Goal: Information Seeking & Learning: Learn about a topic

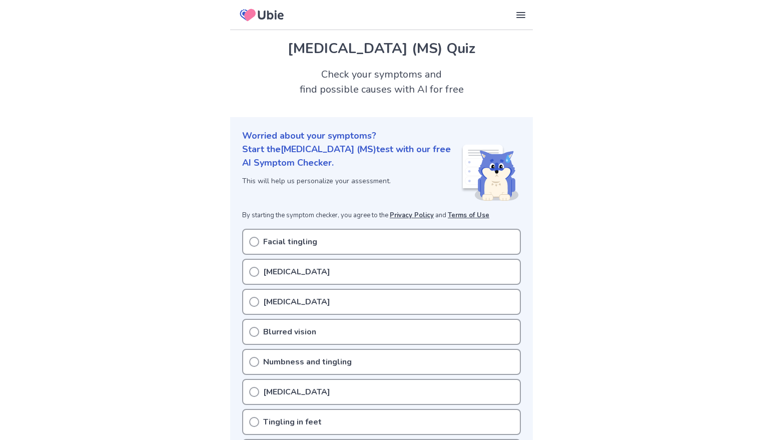
click at [290, 272] on p "[MEDICAL_DATA]" at bounding box center [296, 272] width 67 height 12
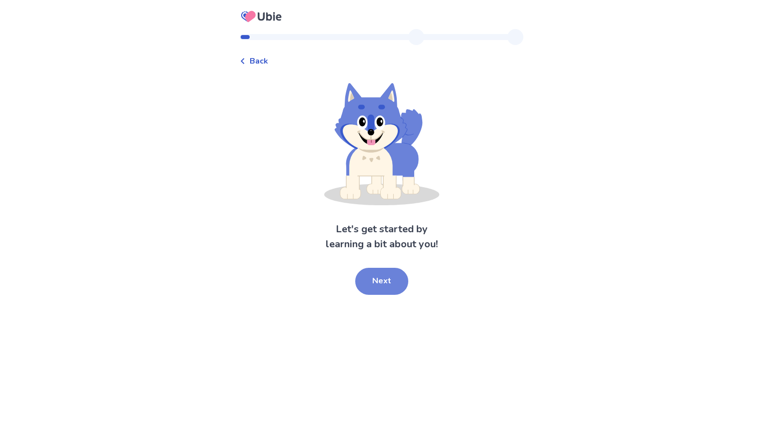
click at [392, 279] on button "Next" at bounding box center [381, 281] width 53 height 27
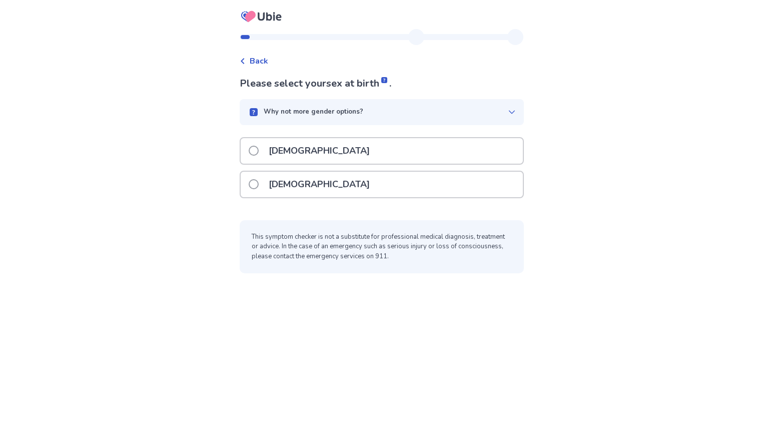
click at [342, 192] on div "[DEMOGRAPHIC_DATA]" at bounding box center [382, 185] width 282 height 26
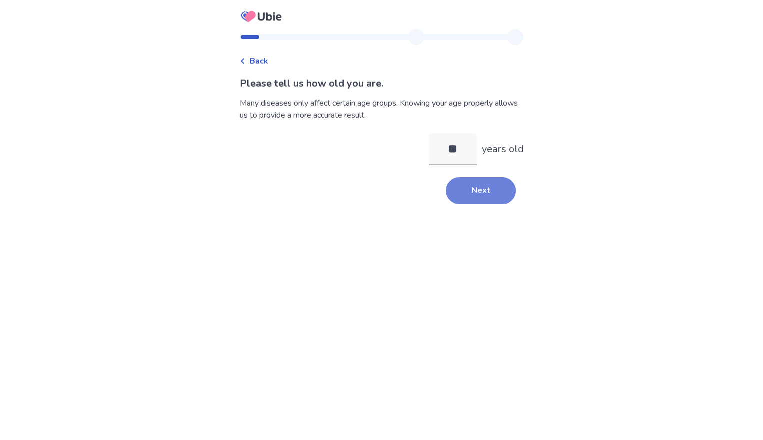
type input "**"
click at [473, 192] on button "Next" at bounding box center [481, 190] width 70 height 27
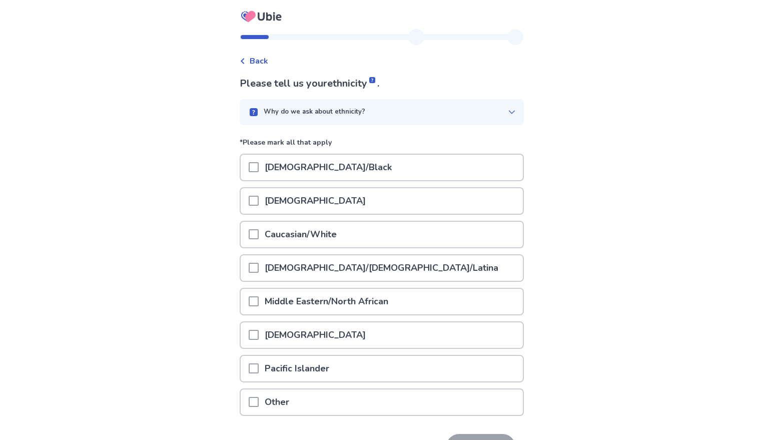
click at [431, 240] on div "Caucasian/White" at bounding box center [382, 235] width 282 height 26
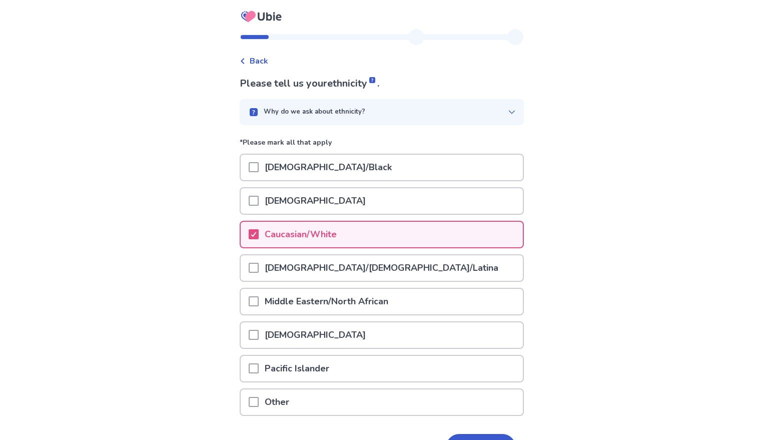
scroll to position [65, 0]
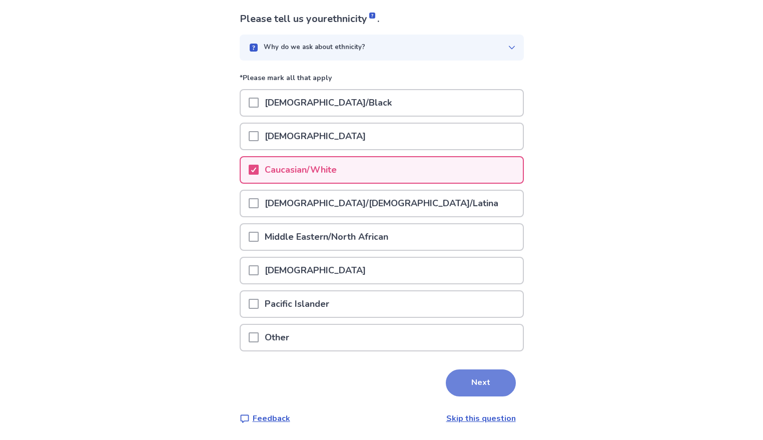
click at [479, 380] on button "Next" at bounding box center [481, 382] width 70 height 27
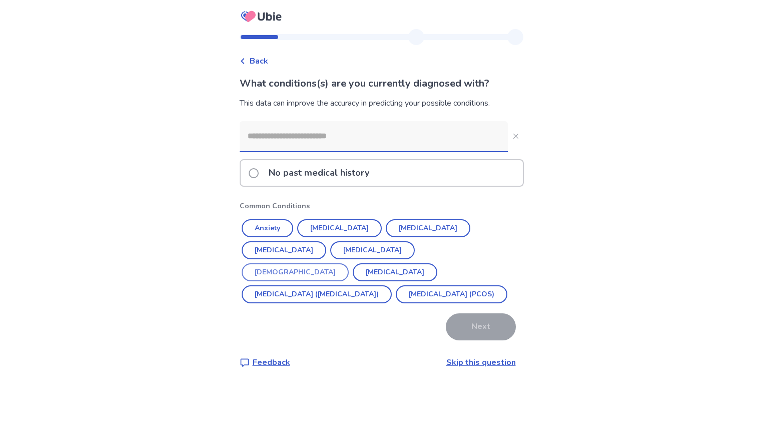
click at [349, 263] on button "Asthma" at bounding box center [295, 272] width 107 height 18
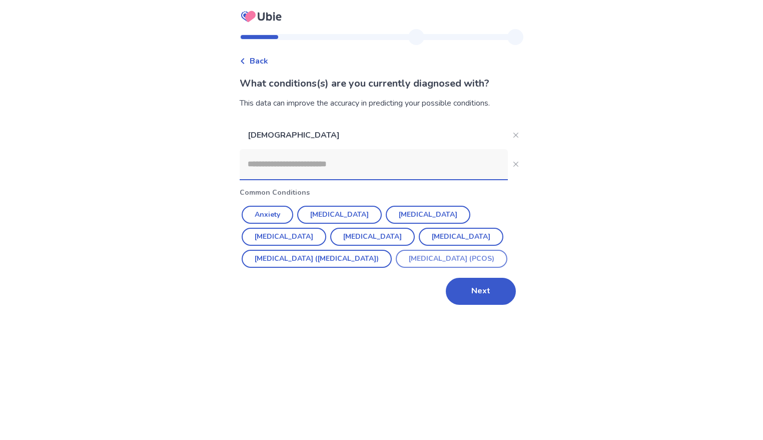
click at [396, 268] on button "Polycystic ovarian syndrome (PCOS)" at bounding box center [452, 259] width 112 height 18
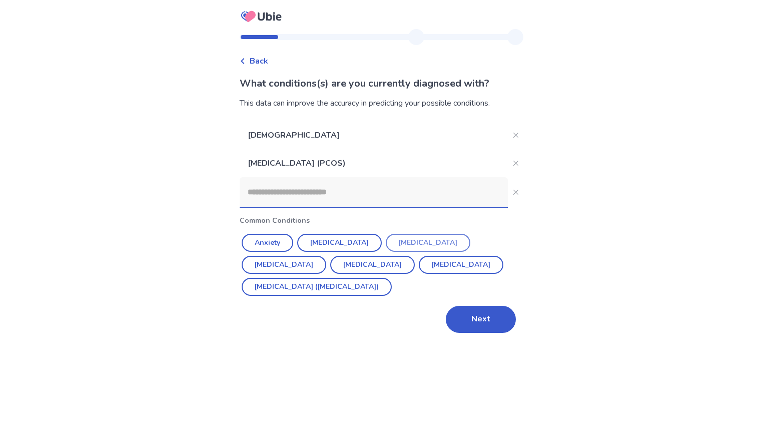
click at [412, 236] on button "[MEDICAL_DATA]" at bounding box center [428, 243] width 85 height 18
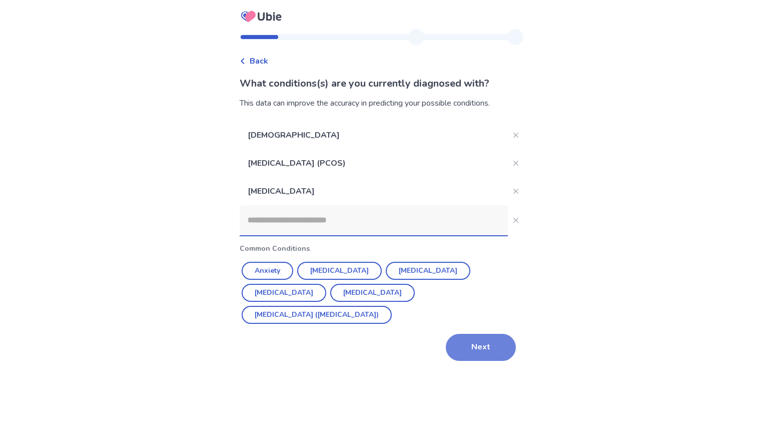
click at [501, 334] on button "Next" at bounding box center [481, 347] width 70 height 27
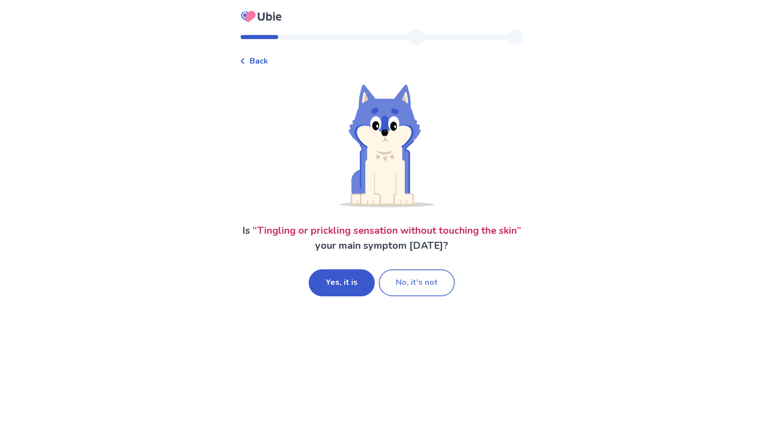
click at [422, 289] on button "No, it's not" at bounding box center [417, 282] width 76 height 27
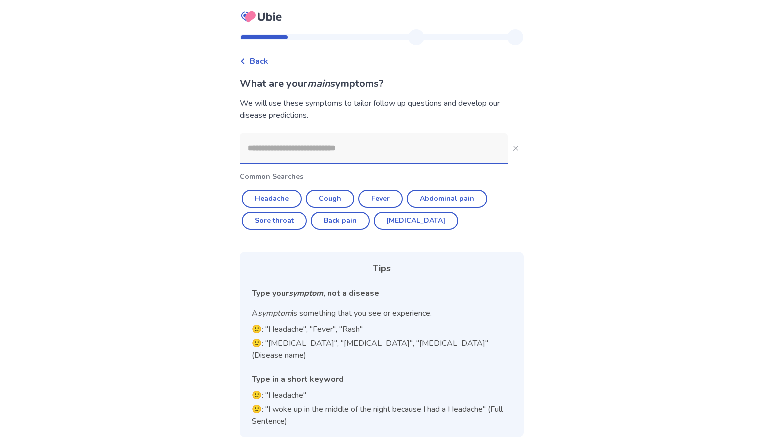
click at [384, 155] on input at bounding box center [374, 148] width 268 height 30
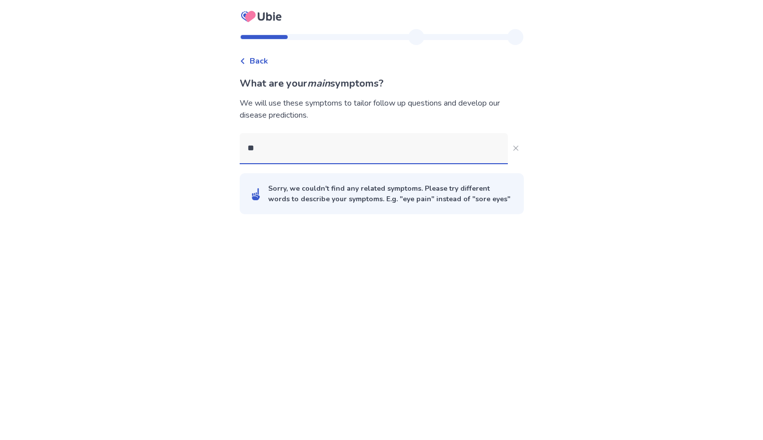
type input "*"
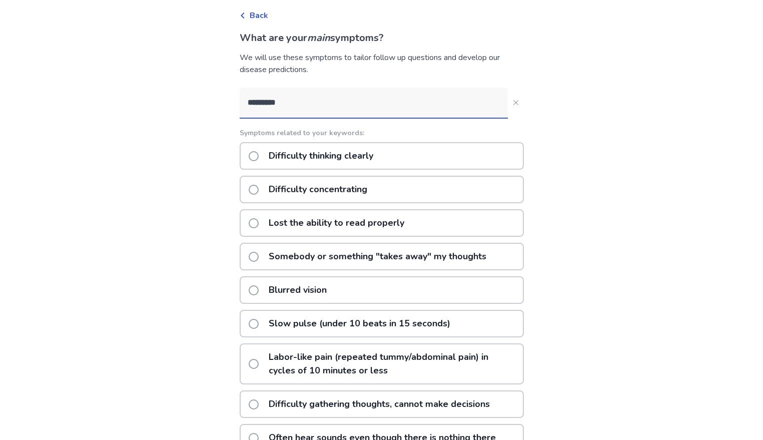
scroll to position [46, 0]
type input "*********"
click at [391, 161] on div "Difficulty thinking clearly" at bounding box center [382, 156] width 284 height 28
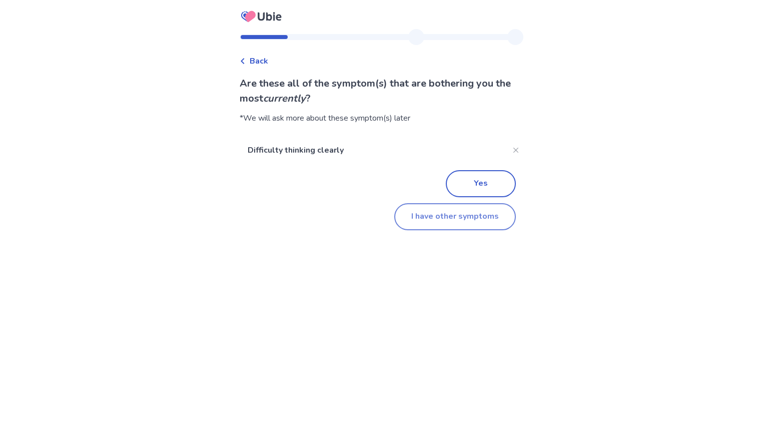
click at [459, 217] on button "I have other symptoms" at bounding box center [455, 216] width 122 height 27
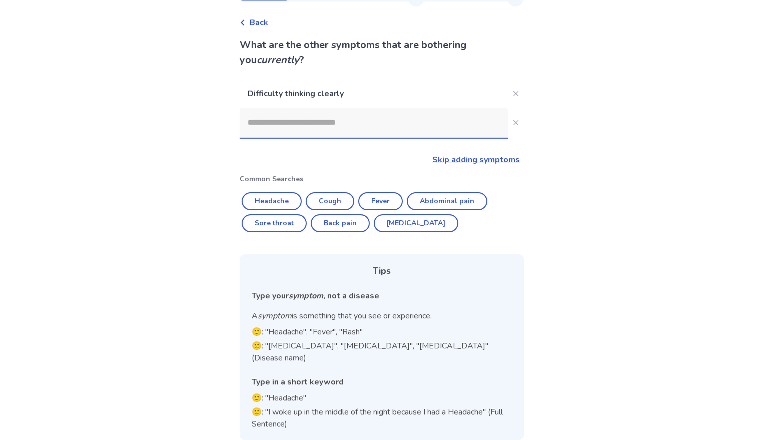
click at [343, 130] on input at bounding box center [374, 123] width 268 height 30
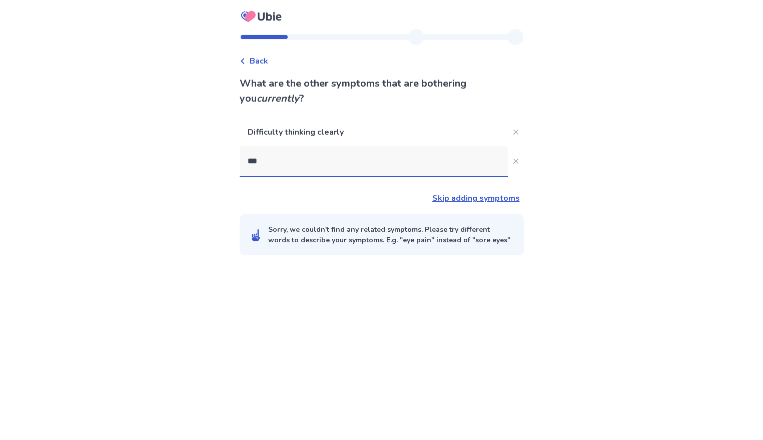
type input "****"
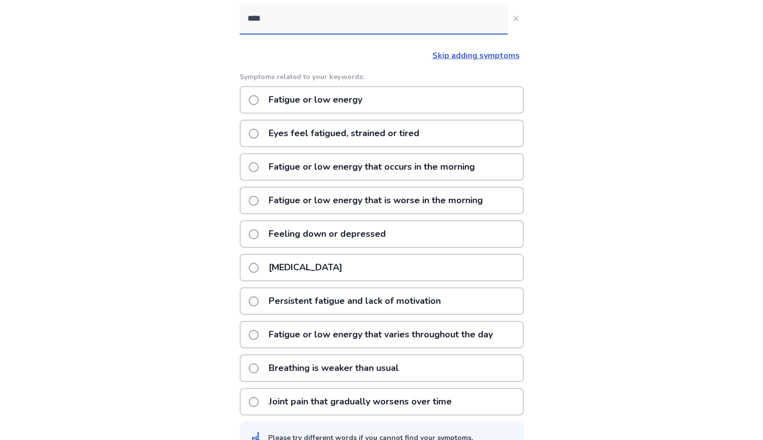
scroll to position [169, 0]
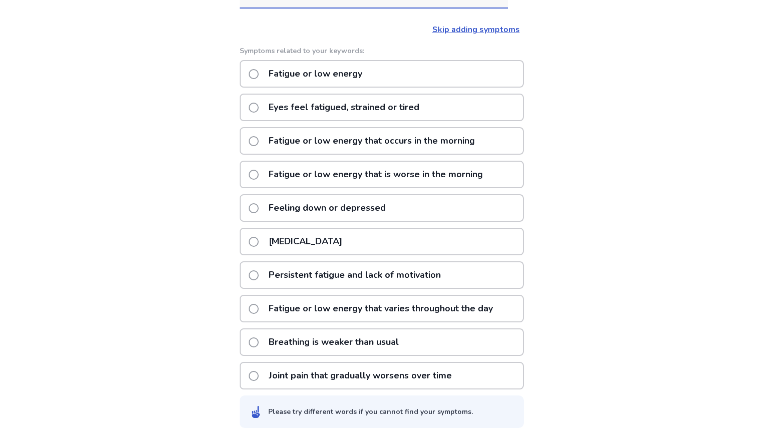
click at [368, 81] on p "Fatigue or low energy" at bounding box center [316, 74] width 106 height 26
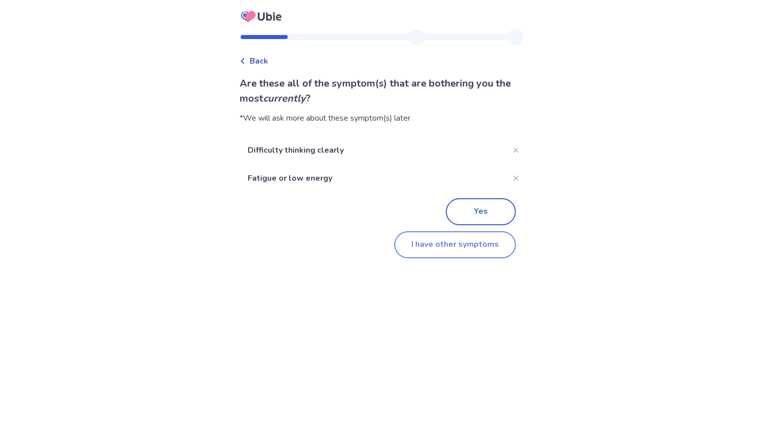
click at [439, 248] on button "I have other symptoms" at bounding box center [455, 244] width 122 height 27
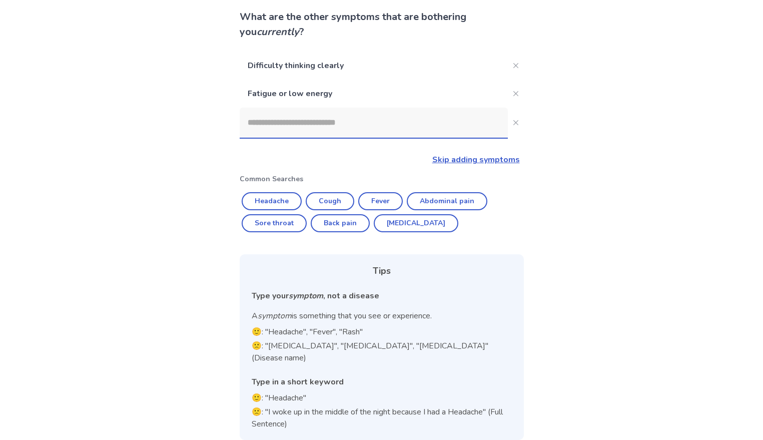
click at [335, 124] on input at bounding box center [374, 123] width 268 height 30
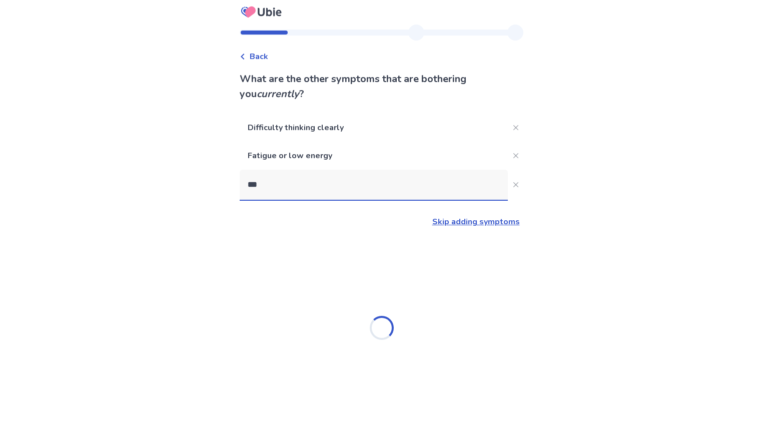
type input "****"
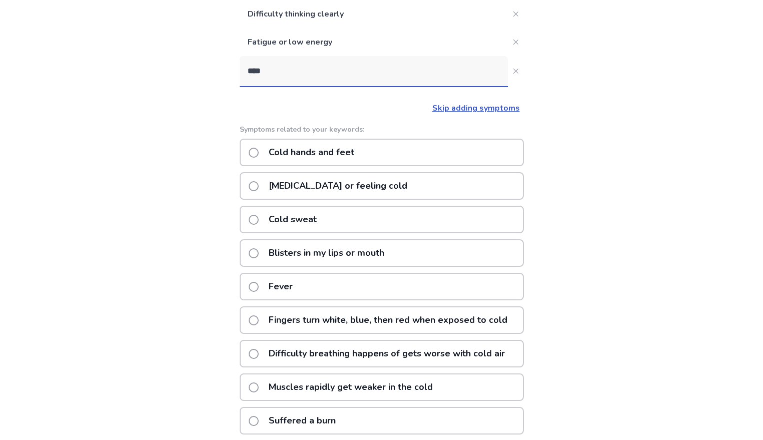
scroll to position [58, 0]
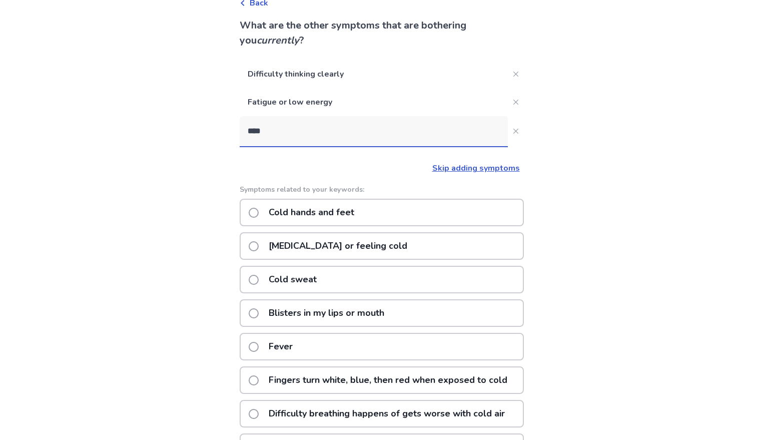
click at [334, 214] on p "Cold hands and feet" at bounding box center [312, 213] width 98 height 26
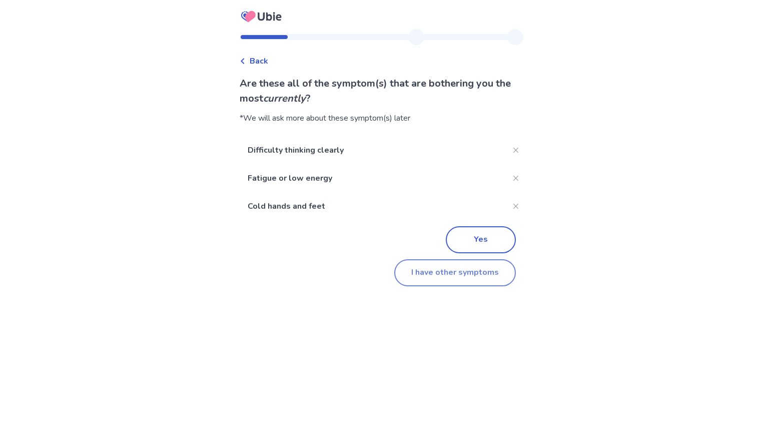
click at [447, 277] on button "I have other symptoms" at bounding box center [455, 272] width 122 height 27
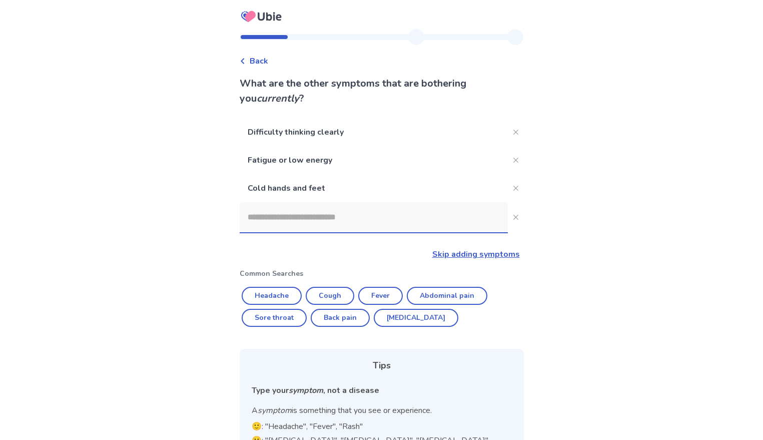
scroll to position [58, 0]
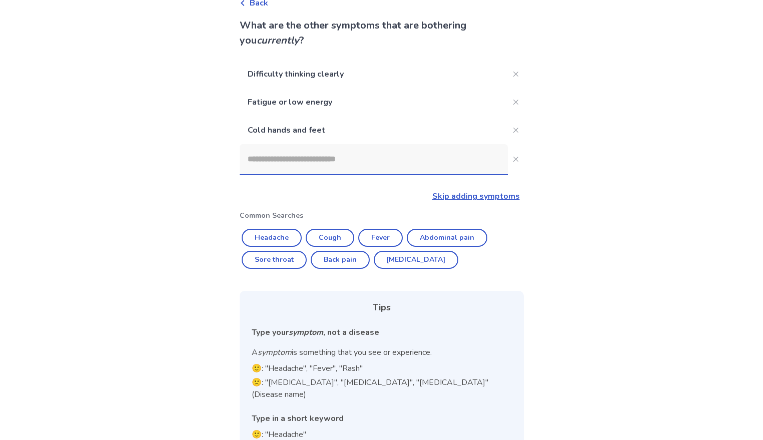
click at [286, 164] on input at bounding box center [374, 159] width 268 height 30
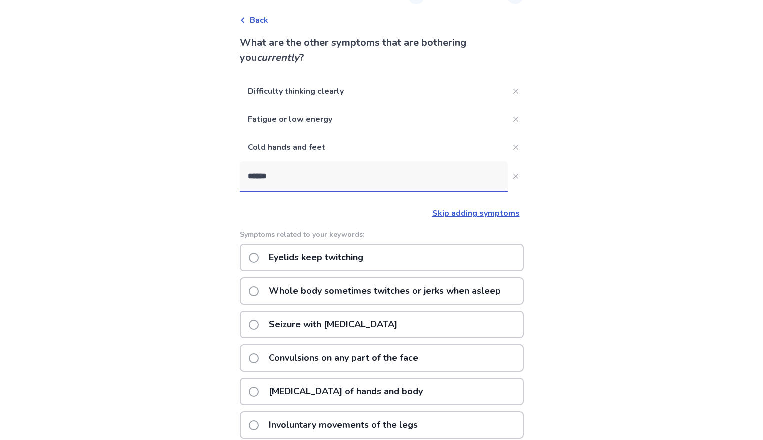
scroll to position [26, 0]
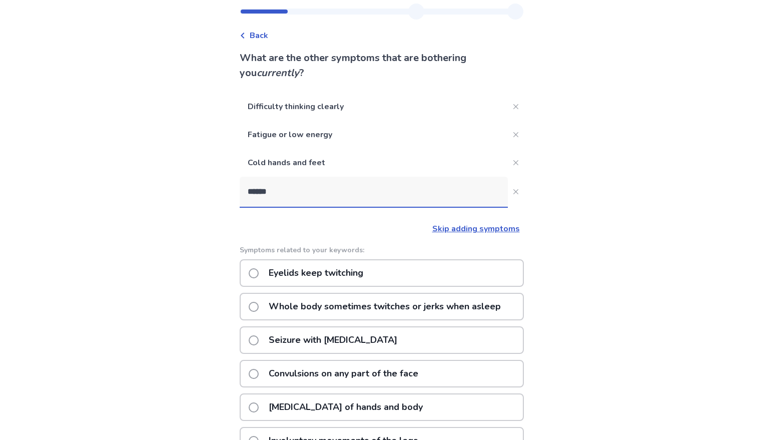
drag, startPoint x: 282, startPoint y: 191, endPoint x: 256, endPoint y: 190, distance: 25.6
click at [256, 190] on input "******" at bounding box center [374, 192] width 268 height 30
type input "*"
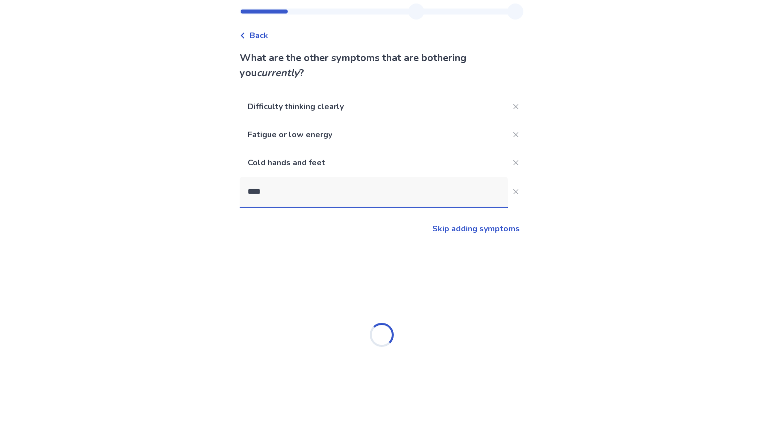
type input "*****"
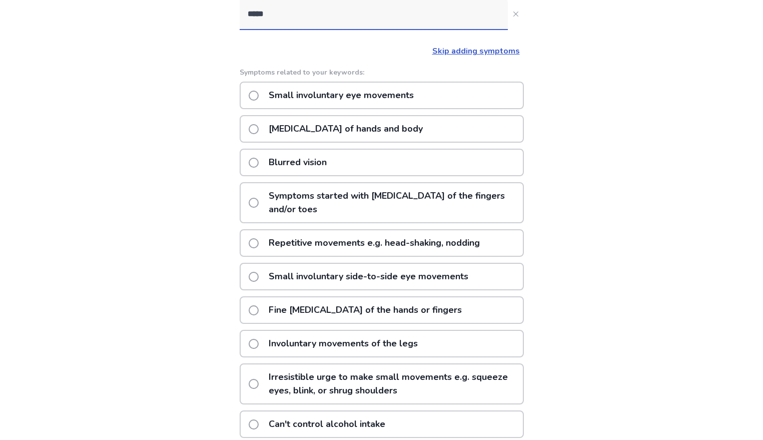
scroll to position [206, 0]
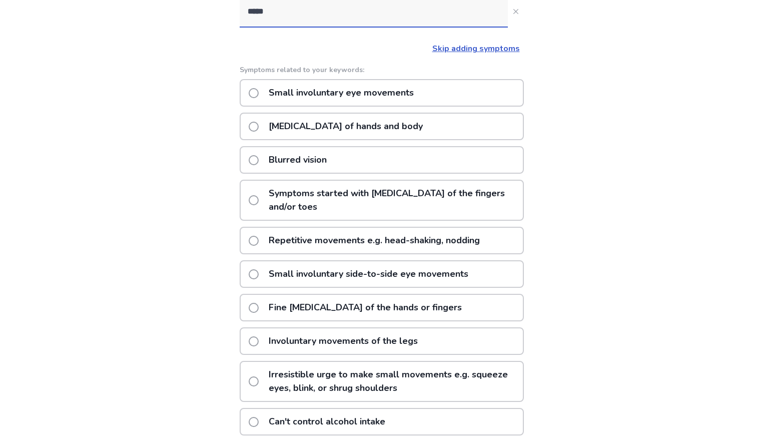
click at [315, 305] on p "Fine tremors of the hands or fingers" at bounding box center [365, 308] width 205 height 26
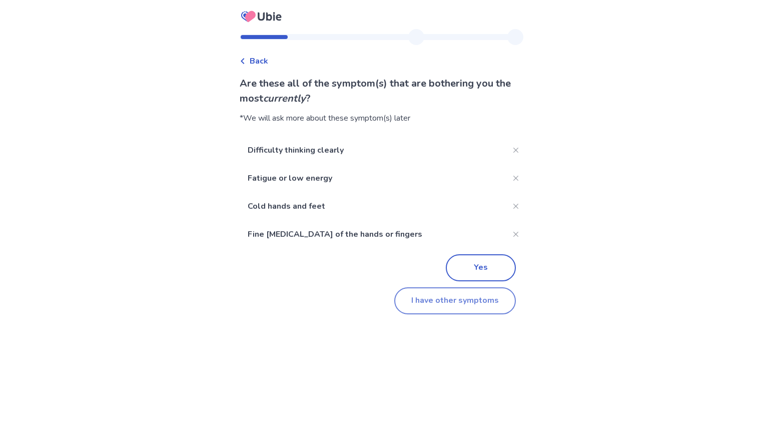
click at [415, 304] on button "I have other symptoms" at bounding box center [455, 300] width 122 height 27
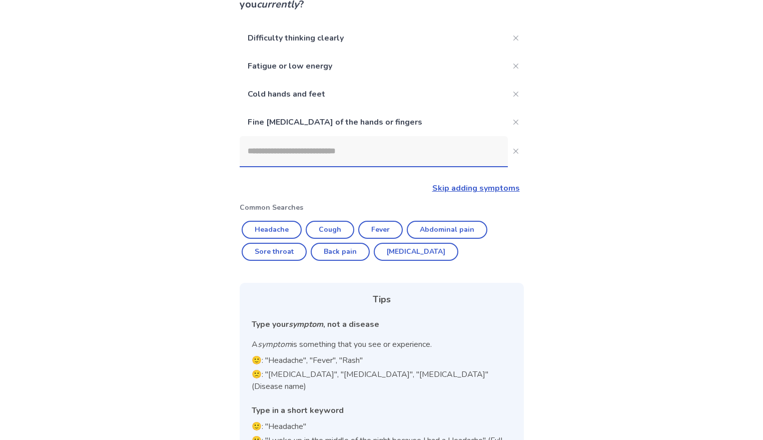
scroll to position [123, 0]
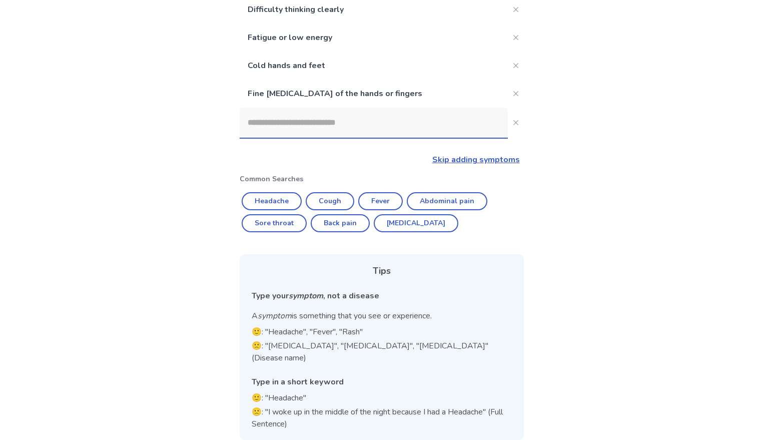
click at [368, 127] on input at bounding box center [374, 123] width 268 height 30
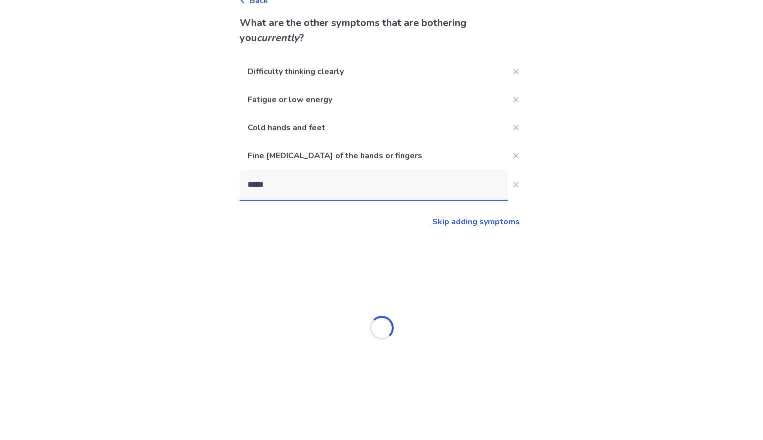
type input "******"
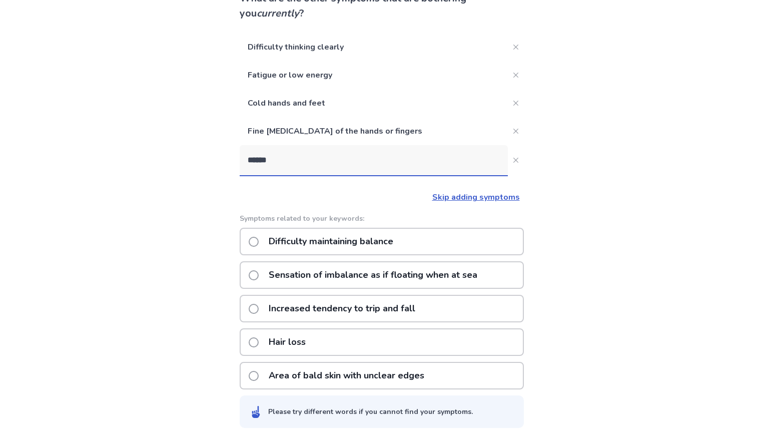
click at [327, 236] on p "Difficulty maintaining balance" at bounding box center [331, 242] width 137 height 26
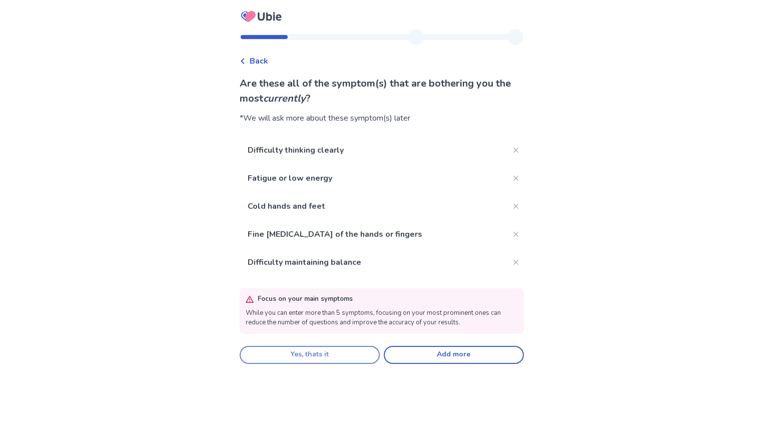
click at [325, 352] on button "Yes, thats it" at bounding box center [310, 355] width 140 height 18
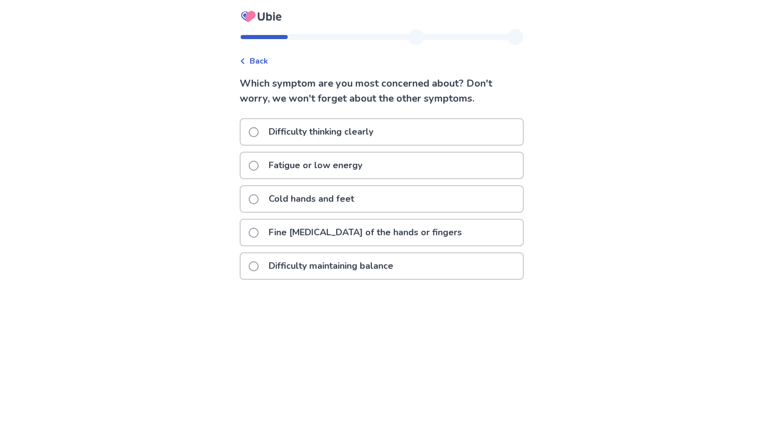
click at [375, 140] on p "Difficulty thinking clearly" at bounding box center [321, 132] width 117 height 26
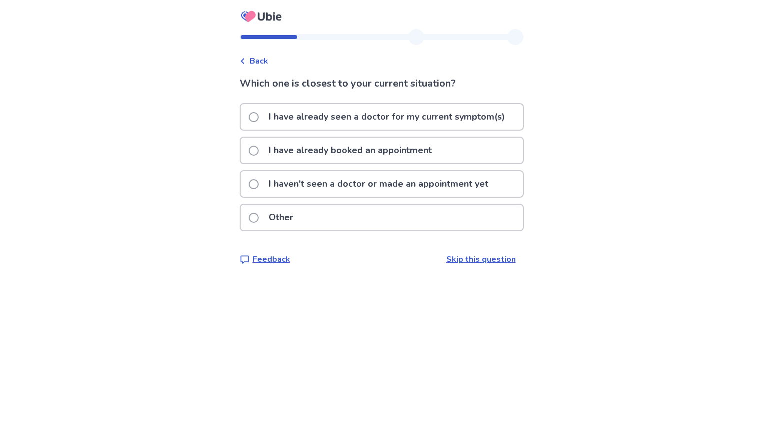
click at [373, 155] on p "I have already booked an appointment" at bounding box center [350, 151] width 175 height 26
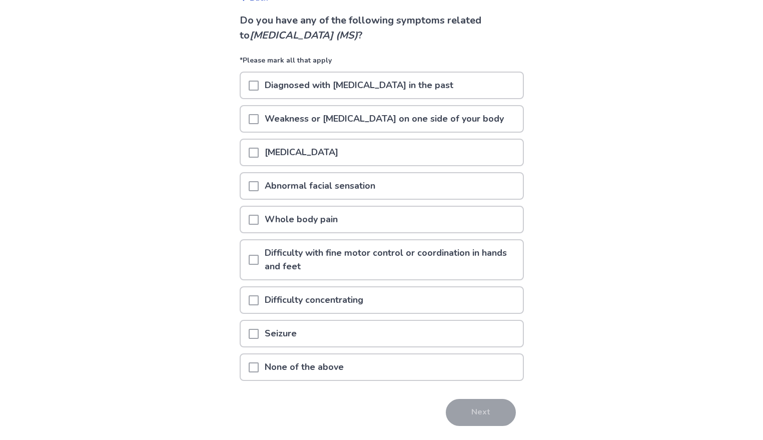
scroll to position [67, 0]
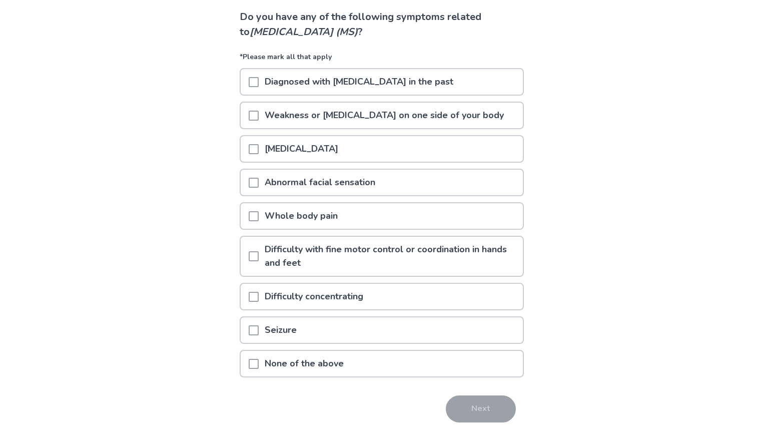
click at [308, 259] on p "Difficulty with fine motor control or coordination in hands and feet" at bounding box center [391, 256] width 264 height 39
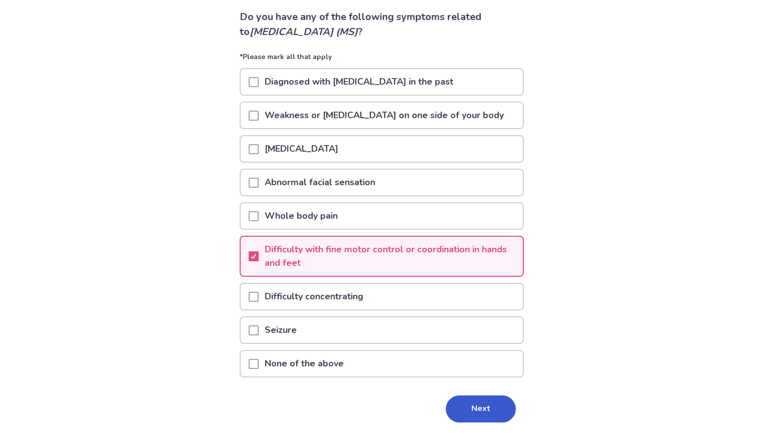
click at [301, 304] on p "Difficulty concentrating" at bounding box center [314, 297] width 111 height 26
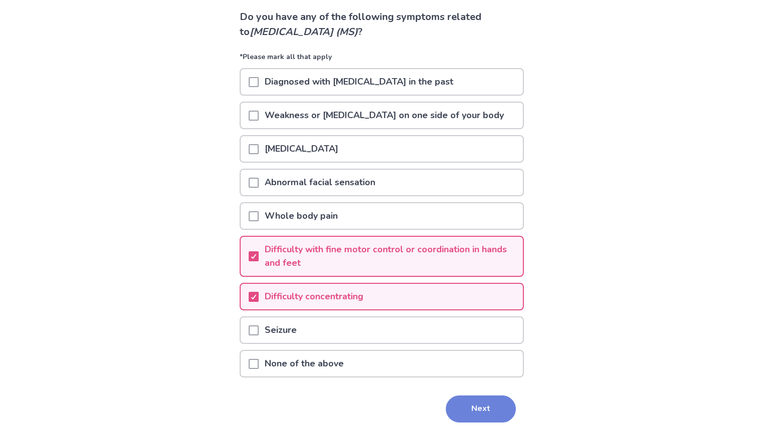
click at [469, 410] on button "Next" at bounding box center [481, 408] width 70 height 27
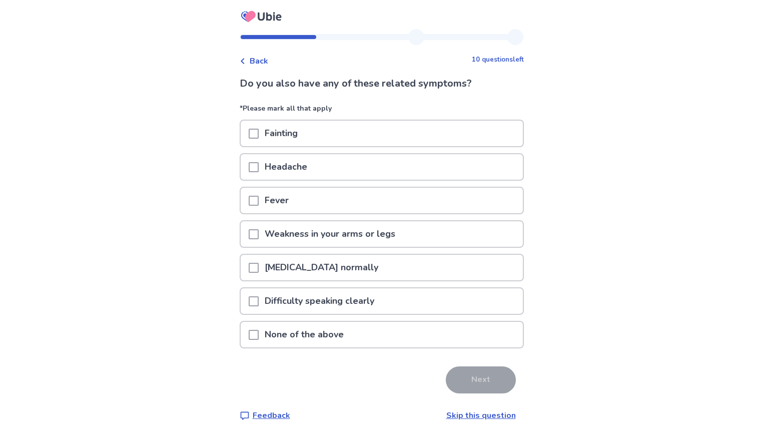
click at [384, 173] on div "Headache" at bounding box center [382, 167] width 282 height 26
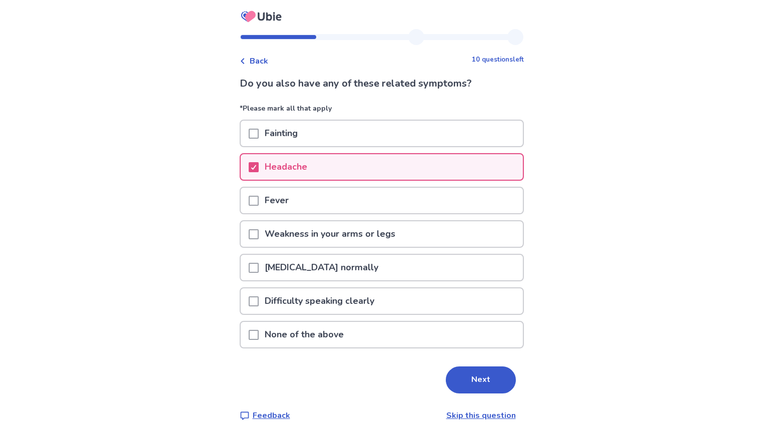
click at [355, 238] on p "Weakness in your arms or legs" at bounding box center [330, 234] width 143 height 26
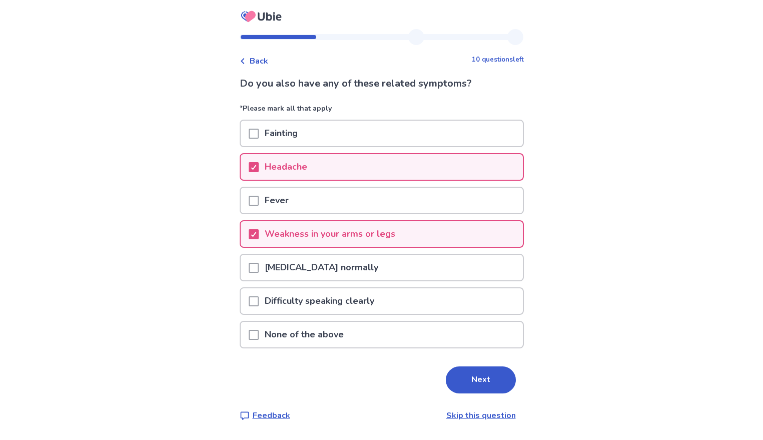
click at [361, 199] on div "Fever" at bounding box center [382, 201] width 282 height 26
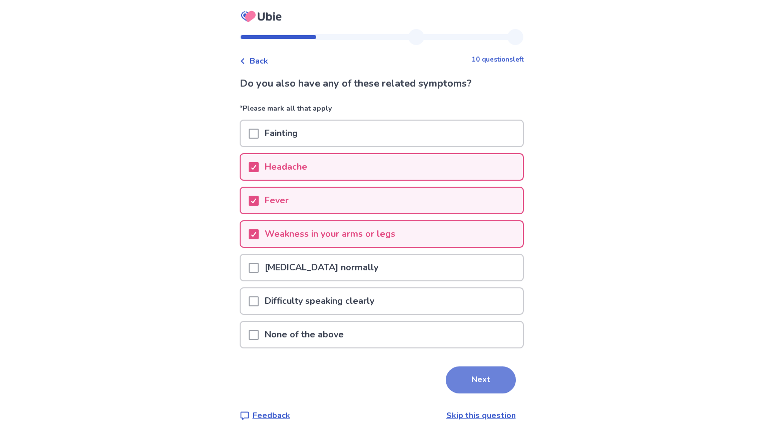
click at [468, 375] on button "Next" at bounding box center [481, 379] width 70 height 27
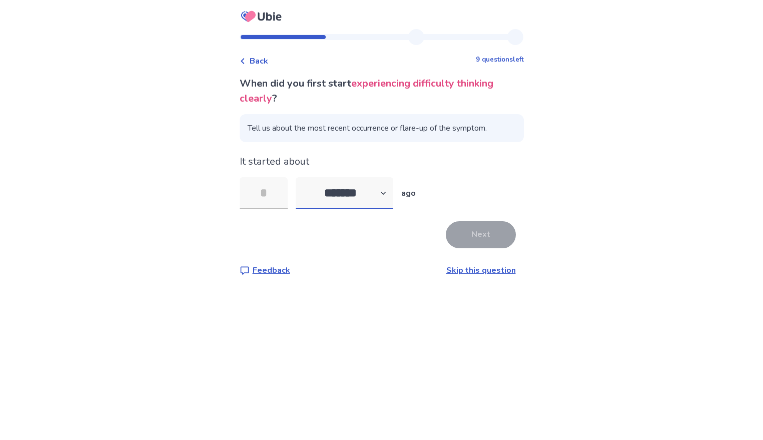
click at [391, 198] on select "******* ****** ******* ******** *******" at bounding box center [345, 193] width 98 height 32
click at [301, 177] on select "******* ****** ******* ******** *******" at bounding box center [345, 193] width 98 height 32
click at [275, 195] on input "tel" at bounding box center [264, 193] width 48 height 32
click at [356, 195] on select "******* ****** ******* ******** *******" at bounding box center [345, 193] width 98 height 32
select select "*"
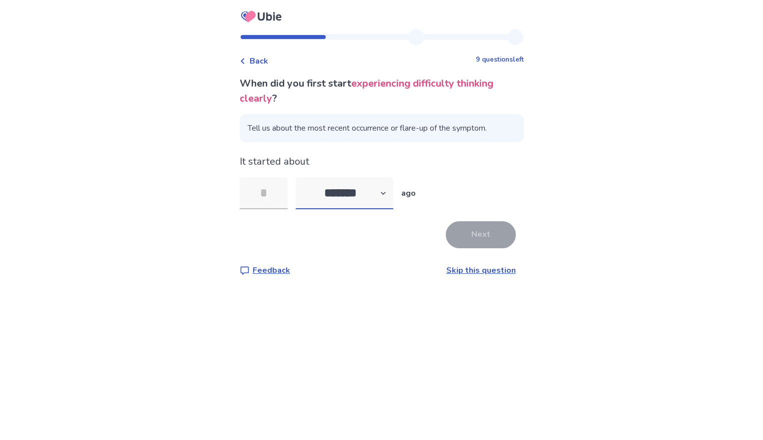
click at [301, 177] on select "******* ****** ******* ******** *******" at bounding box center [345, 193] width 98 height 32
click at [281, 192] on input "tel" at bounding box center [264, 193] width 48 height 32
type input "*"
click at [481, 237] on button "Next" at bounding box center [481, 234] width 70 height 27
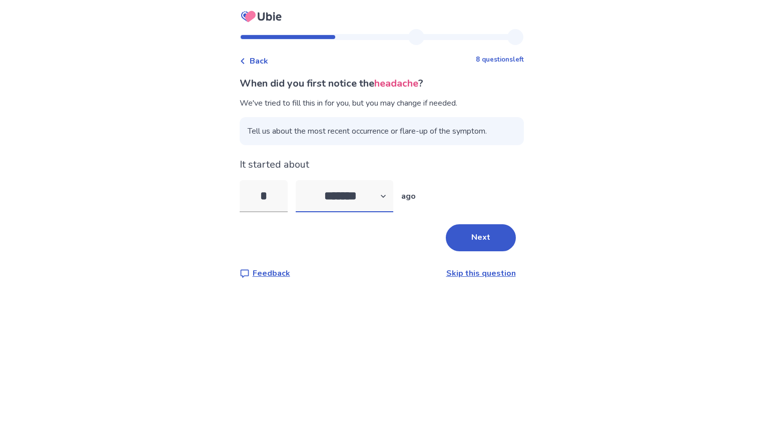
click at [356, 199] on select "******* ****** ******* ******** *******" at bounding box center [345, 196] width 98 height 32
click at [301, 180] on select "******* ****** ******* ******** *******" at bounding box center [345, 196] width 98 height 32
click at [360, 197] on select "******* ****** ******* ******** *******" at bounding box center [345, 196] width 98 height 32
select select "*"
click at [301, 180] on select "******* ****** ******* ******** *******" at bounding box center [345, 196] width 98 height 32
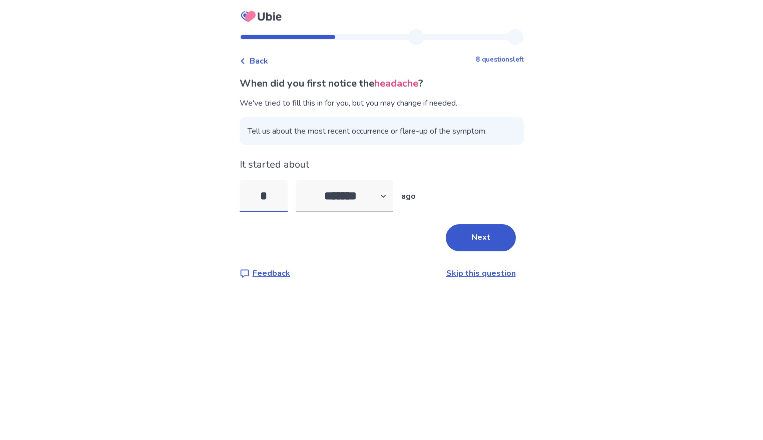
drag, startPoint x: 275, startPoint y: 197, endPoint x: 264, endPoint y: 195, distance: 11.6
click at [264, 195] on input "*" at bounding box center [264, 196] width 48 height 32
type input "*"
click at [472, 246] on button "Next" at bounding box center [481, 237] width 70 height 27
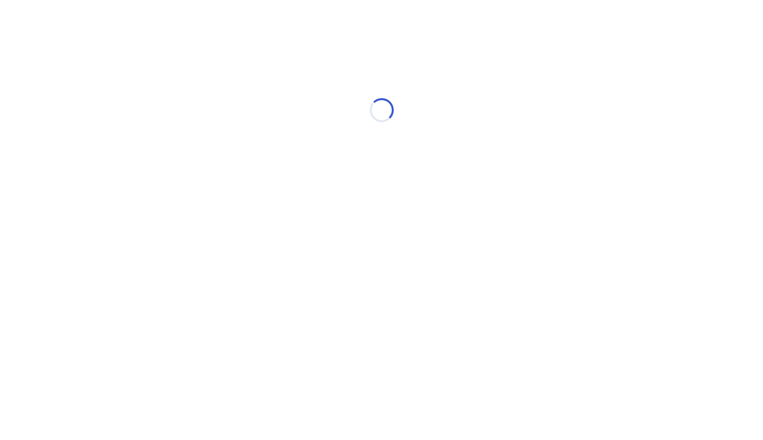
select select "*"
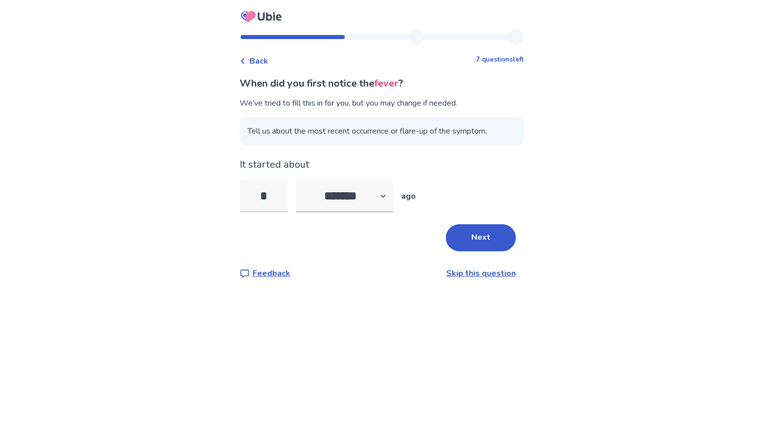
drag, startPoint x: 278, startPoint y: 199, endPoint x: 256, endPoint y: 196, distance: 21.7
click at [256, 196] on input "*" at bounding box center [264, 196] width 48 height 32
type input "*"
click at [459, 234] on button "Next" at bounding box center [481, 237] width 70 height 27
click at [333, 209] on select "******* ****** ******* ******** *******" at bounding box center [345, 196] width 98 height 32
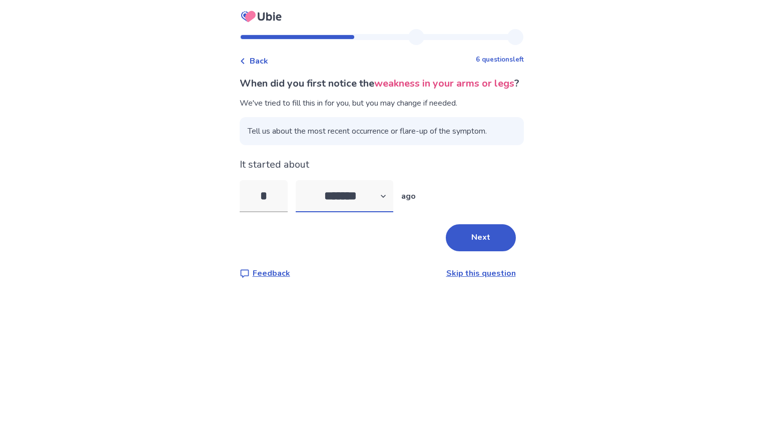
select select "*"
click at [301, 195] on select "******* ****** ******* ******** *******" at bounding box center [345, 196] width 98 height 32
drag, startPoint x: 277, startPoint y: 213, endPoint x: 256, endPoint y: 213, distance: 21.0
click at [256, 212] on input "*" at bounding box center [264, 196] width 48 height 32
type input "*"
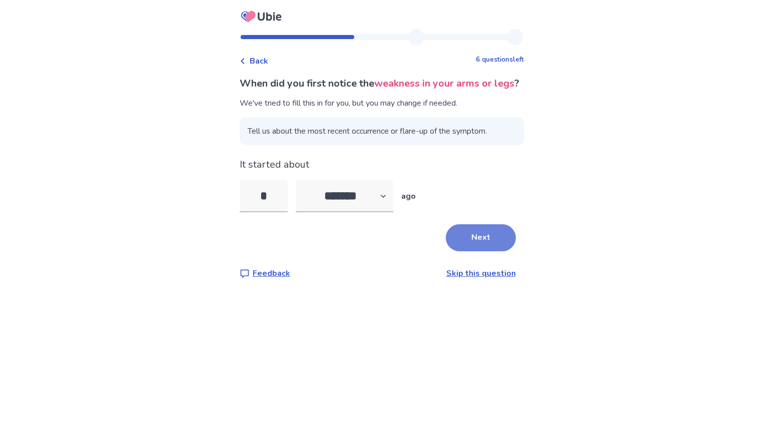
click at [473, 250] on button "Next" at bounding box center [481, 237] width 70 height 27
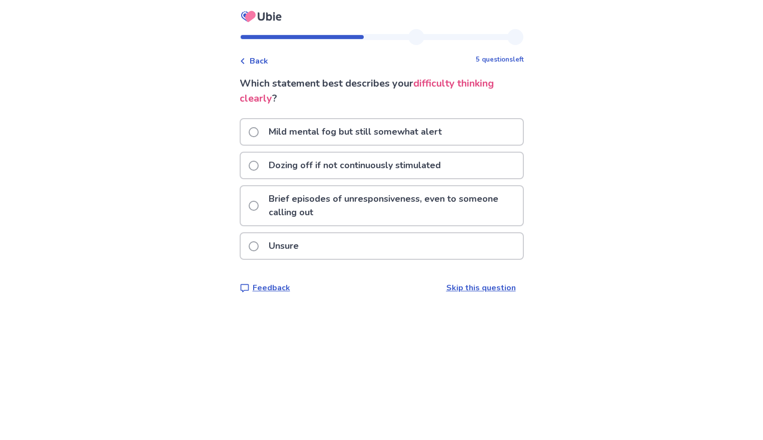
click at [397, 247] on div "Unsure" at bounding box center [382, 246] width 282 height 26
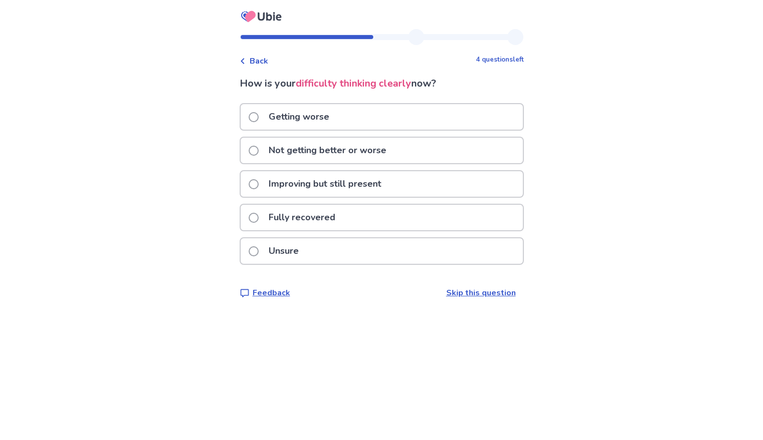
click at [420, 122] on div "Getting worse" at bounding box center [382, 117] width 282 height 26
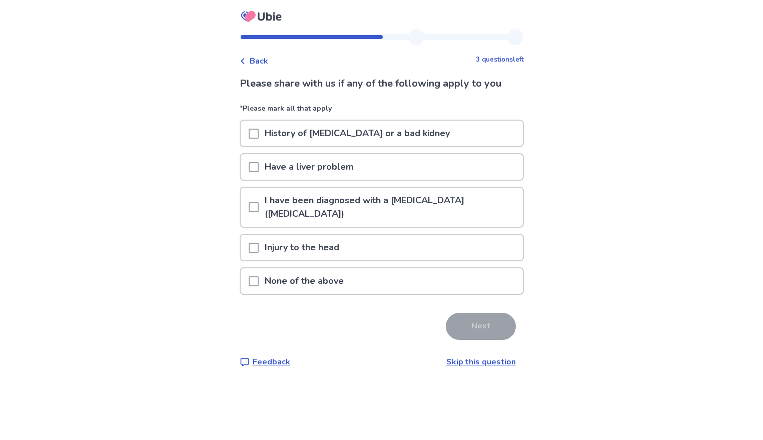
click at [338, 235] on p "Injury to the head" at bounding box center [302, 248] width 87 height 26
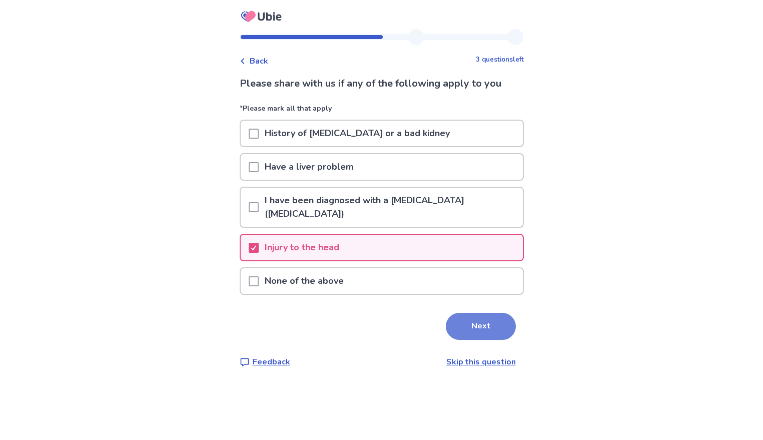
click at [472, 314] on button "Next" at bounding box center [481, 326] width 70 height 27
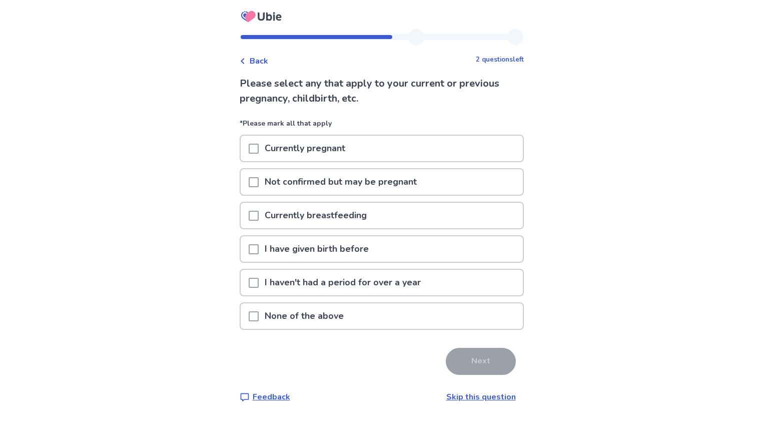
click at [347, 318] on p "None of the above" at bounding box center [304, 316] width 91 height 26
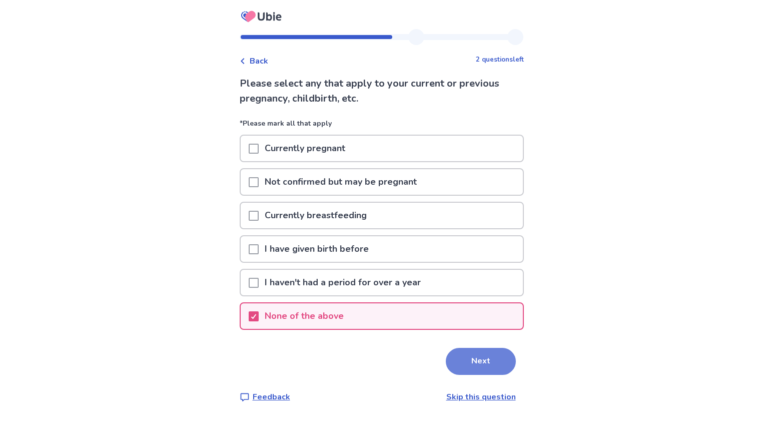
click at [477, 357] on button "Next" at bounding box center [481, 361] width 70 height 27
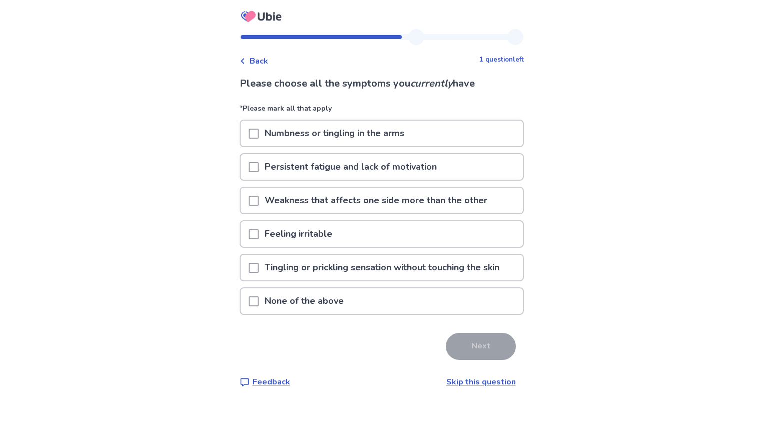
click at [436, 177] on p "Persistent fatigue and lack of motivation" at bounding box center [351, 167] width 184 height 26
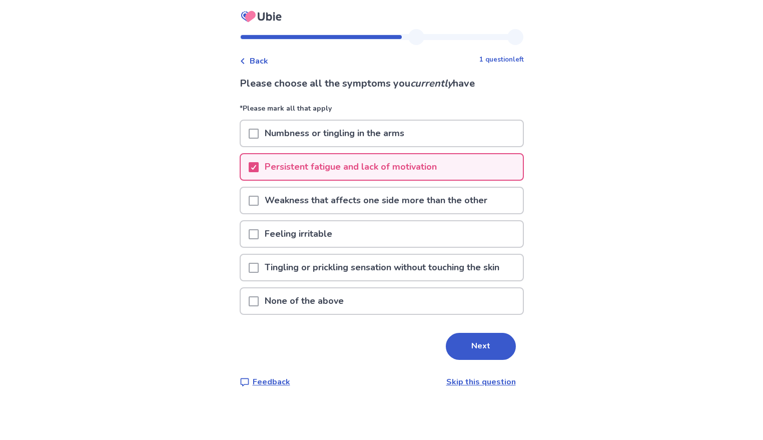
click at [440, 135] on div "Numbness or tingling in the arms" at bounding box center [382, 134] width 282 height 26
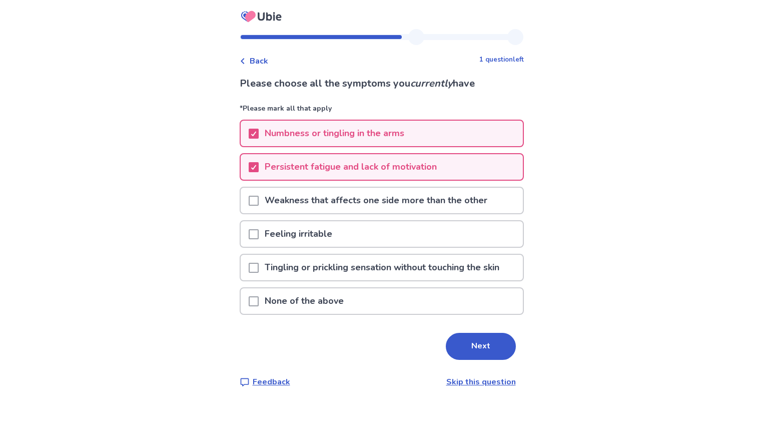
click at [415, 204] on p "Weakness that affects one side more than the other" at bounding box center [376, 201] width 235 height 26
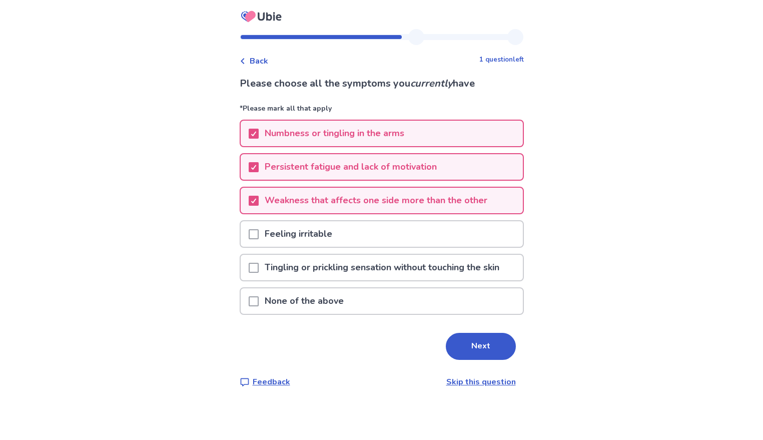
click at [402, 235] on div "Feeling irritable" at bounding box center [382, 234] width 282 height 26
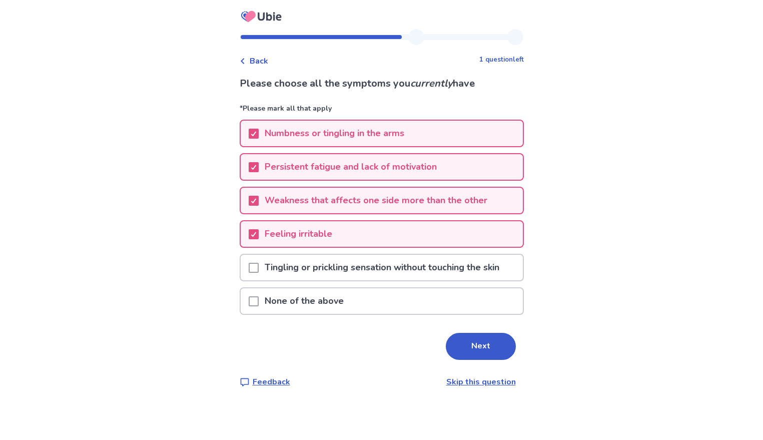
click at [404, 267] on p "Tingling or prickling sensation without touching the skin" at bounding box center [382, 268] width 247 height 26
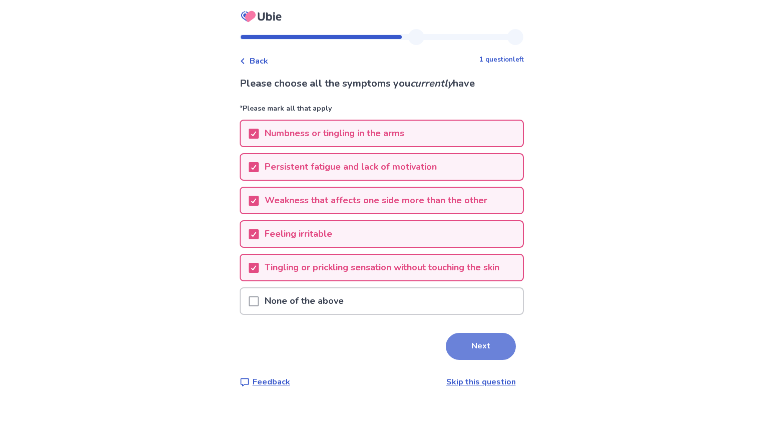
click at [472, 337] on button "Next" at bounding box center [481, 346] width 70 height 27
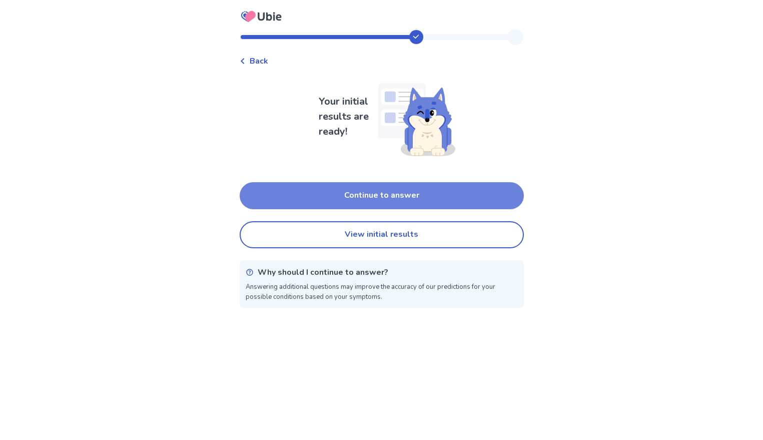
click at [435, 188] on button "Continue to answer" at bounding box center [382, 195] width 284 height 27
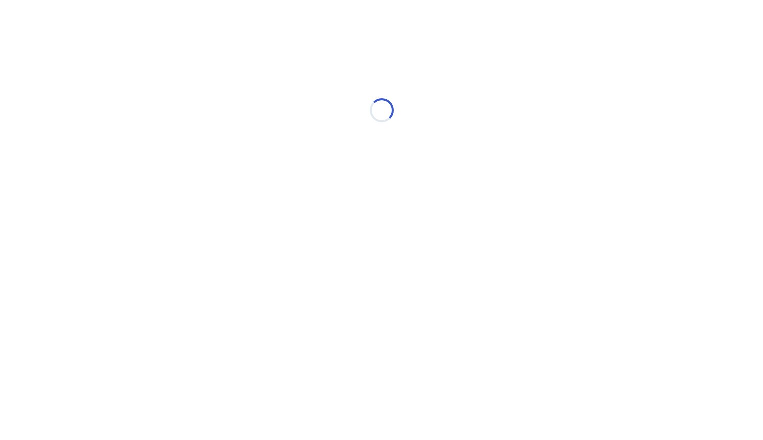
select select "*"
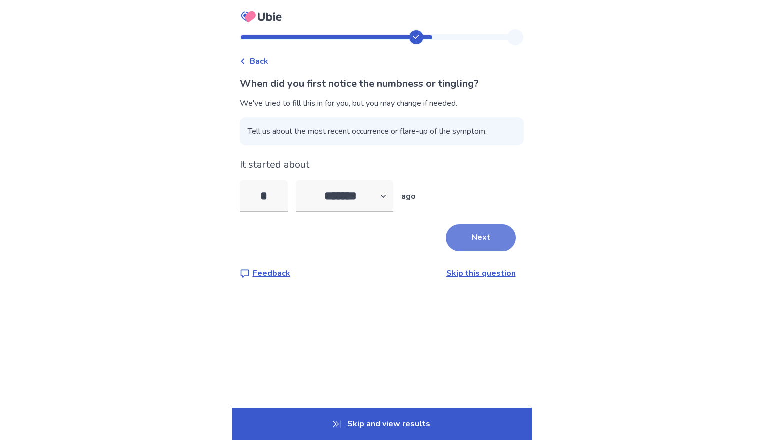
click at [471, 251] on button "Next" at bounding box center [481, 237] width 70 height 27
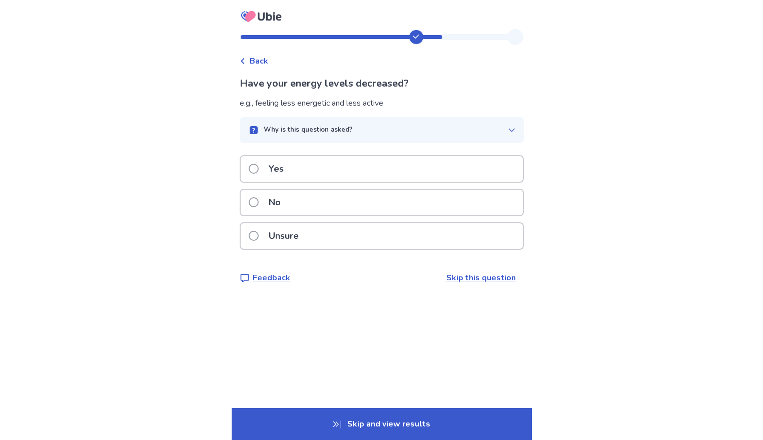
click at [400, 166] on div "Yes" at bounding box center [382, 169] width 282 height 26
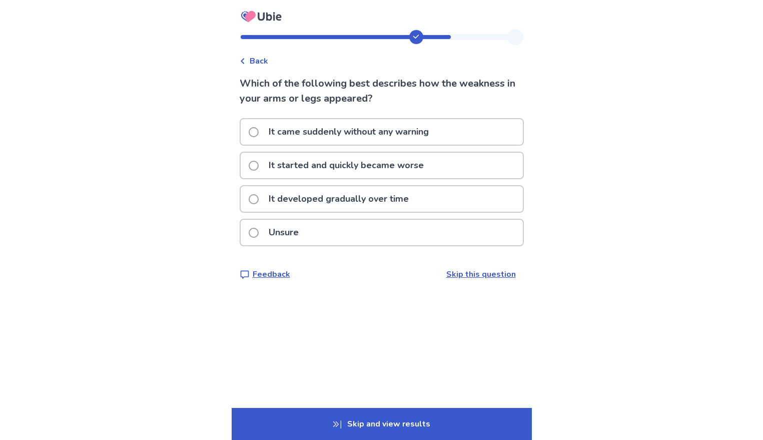
click at [397, 197] on p "It developed gradually over time" at bounding box center [339, 199] width 152 height 26
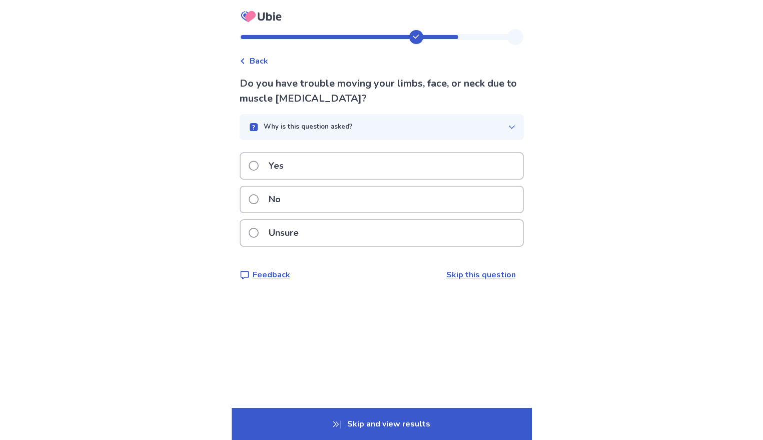
click at [383, 201] on div "No" at bounding box center [382, 200] width 282 height 26
click at [396, 159] on div "Yes" at bounding box center [382, 166] width 282 height 26
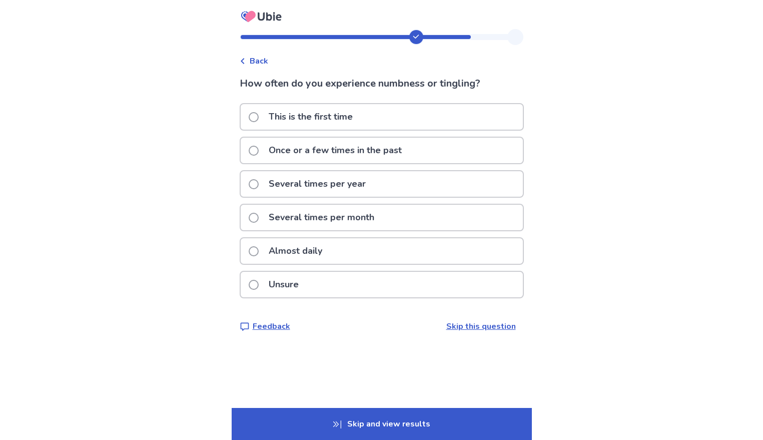
click at [378, 246] on div "Almost daily" at bounding box center [382, 251] width 282 height 26
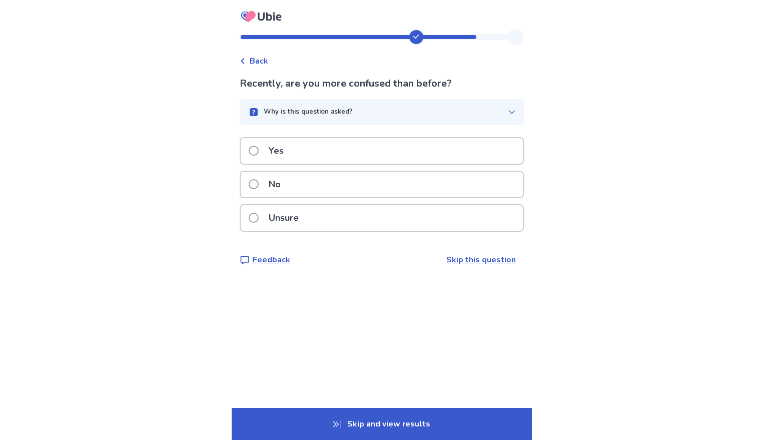
click at [387, 158] on div "Yes" at bounding box center [382, 151] width 282 height 26
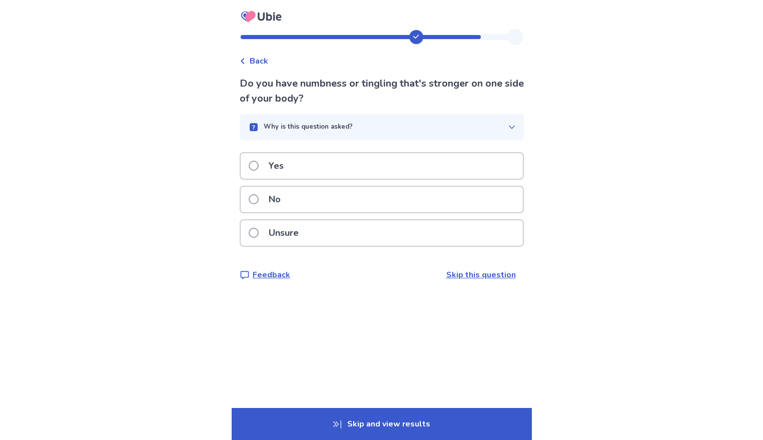
click at [365, 238] on div "Unsure" at bounding box center [382, 233] width 282 height 26
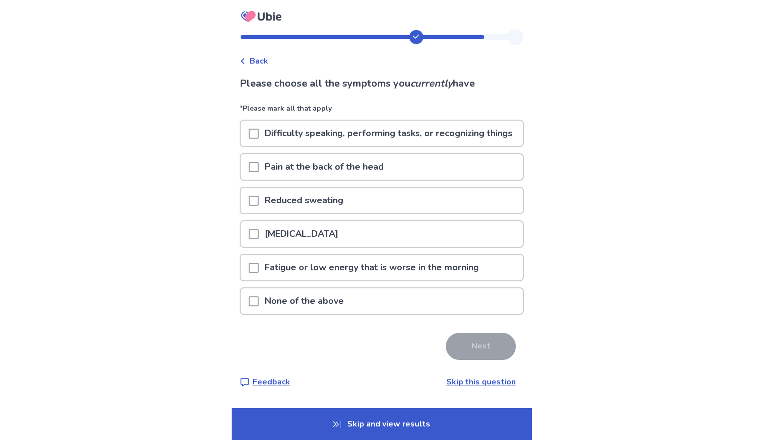
click at [327, 314] on p "None of the above" at bounding box center [304, 301] width 91 height 26
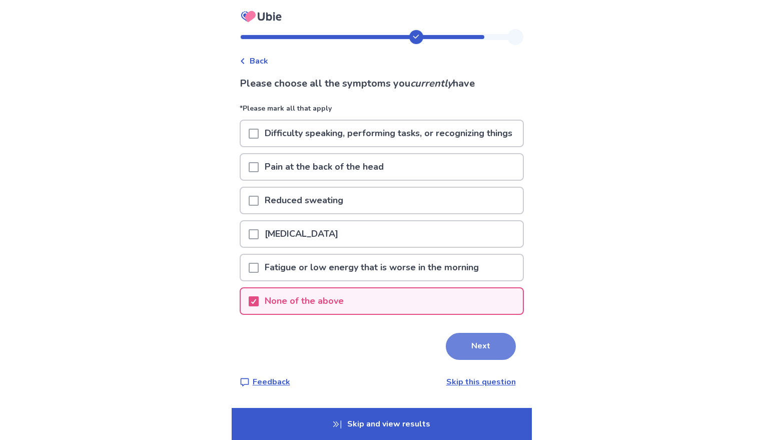
click at [481, 360] on button "Next" at bounding box center [481, 346] width 70 height 27
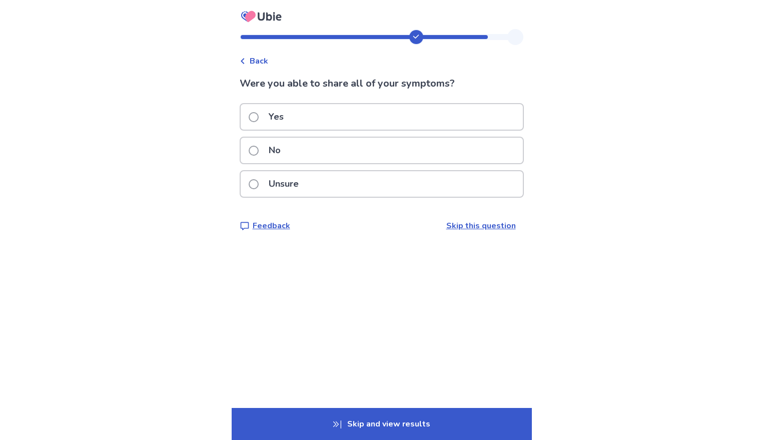
click at [433, 117] on div "Yes" at bounding box center [382, 117] width 282 height 26
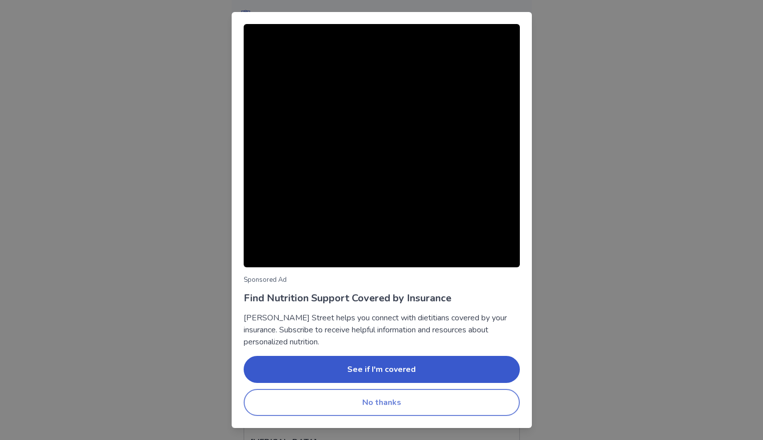
click at [357, 399] on button "No thanks" at bounding box center [382, 402] width 276 height 27
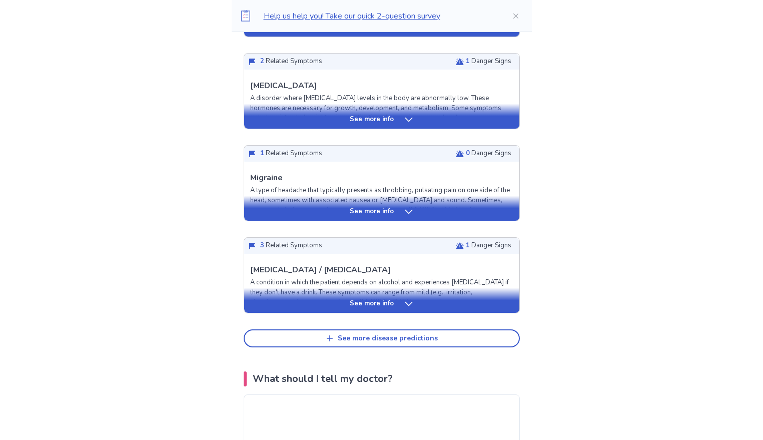
scroll to position [360, 0]
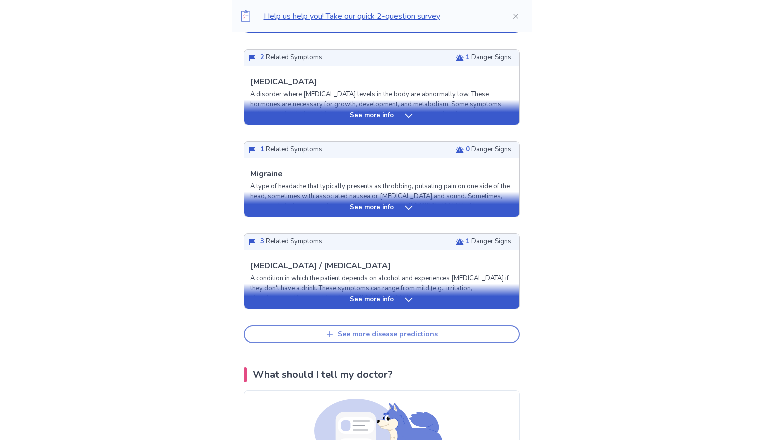
click at [431, 334] on div "See more disease predictions" at bounding box center [388, 334] width 100 height 9
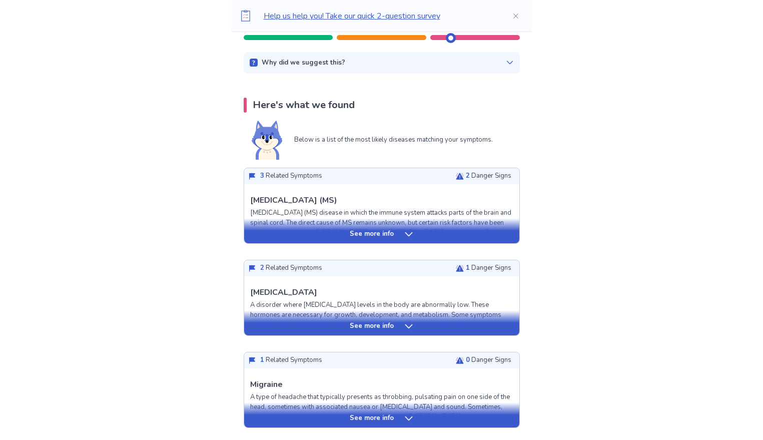
scroll to position [127, 0]
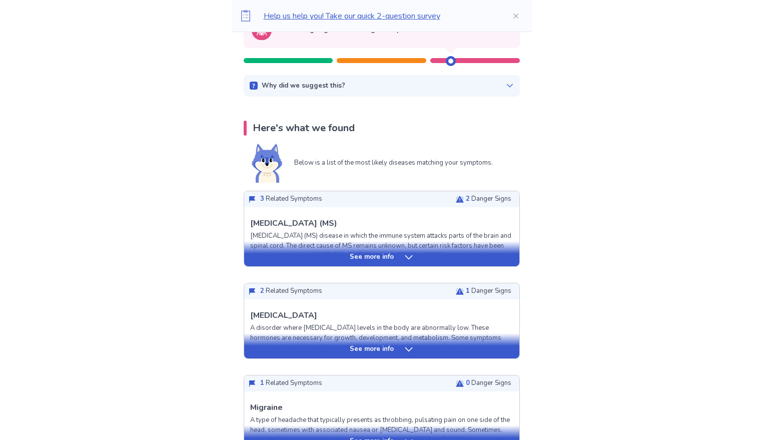
click at [423, 261] on div "See more info" at bounding box center [381, 257] width 275 height 10
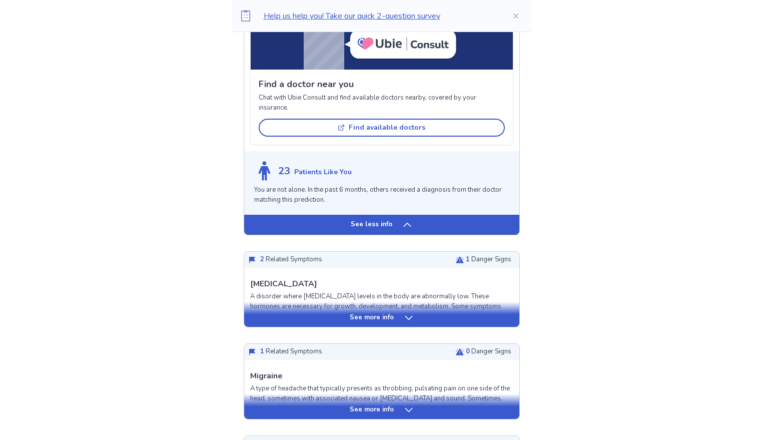
scroll to position [834, 0]
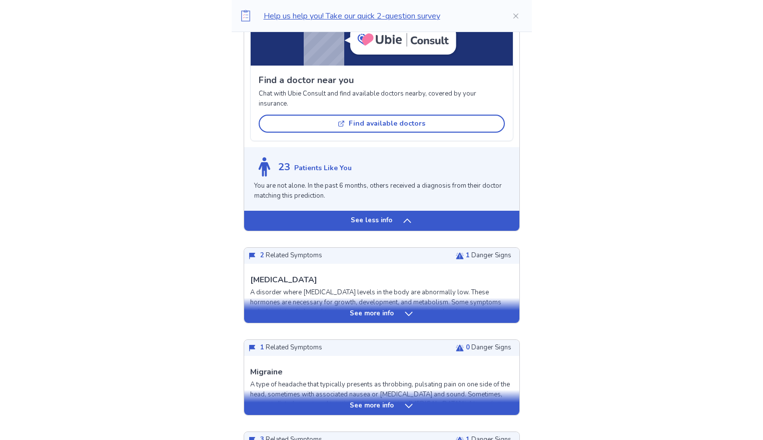
click at [321, 317] on div "See more info" at bounding box center [381, 314] width 275 height 10
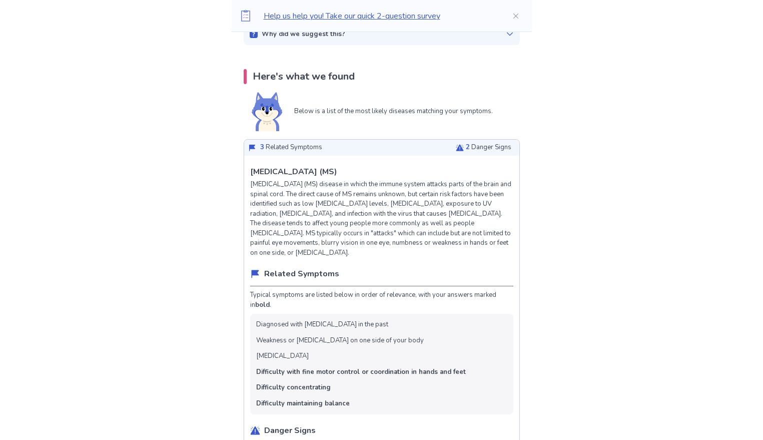
scroll to position [0, 0]
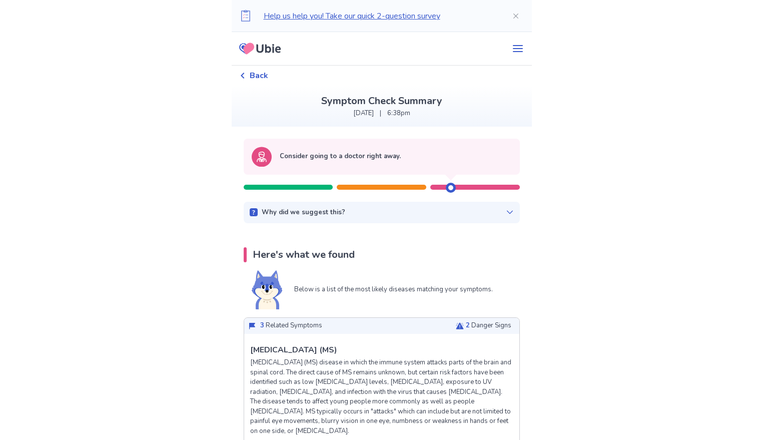
click at [350, 209] on div "Why did we suggest this?" at bounding box center [382, 213] width 264 height 10
